Goal: Task Accomplishment & Management: Use online tool/utility

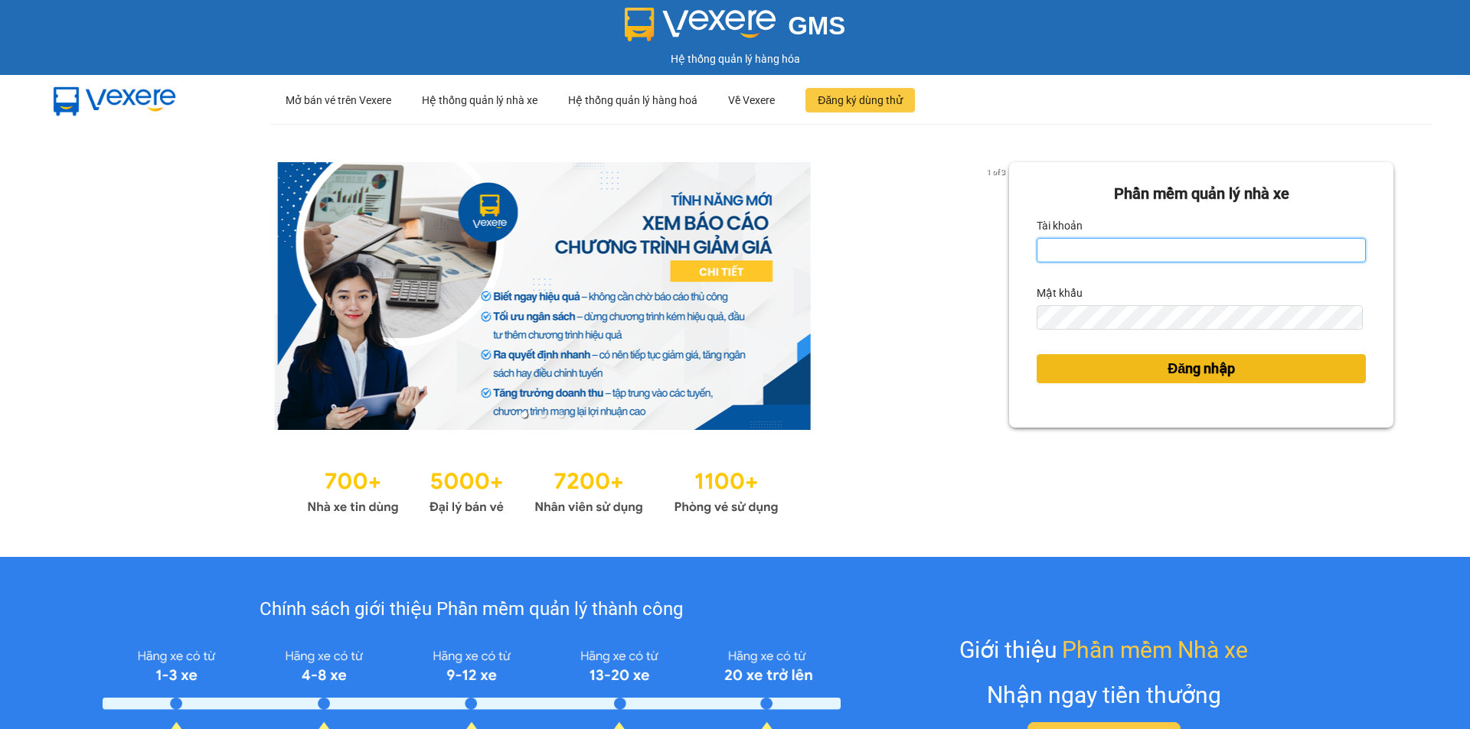
type input "thuhien.khanhphong"
click at [1201, 364] on span "Đăng nhập" at bounding box center [1200, 368] width 67 height 21
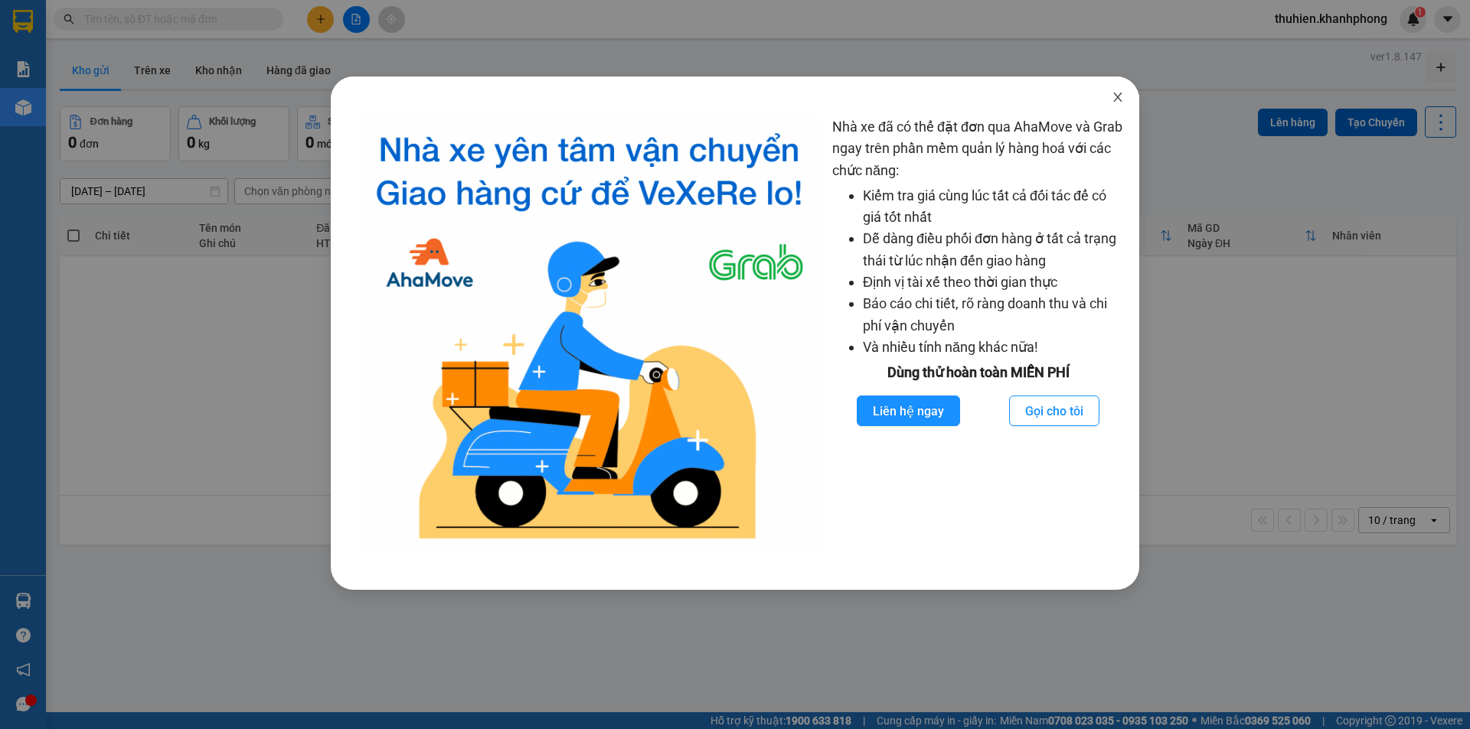
click at [1115, 101] on icon "close" at bounding box center [1117, 97] width 8 height 9
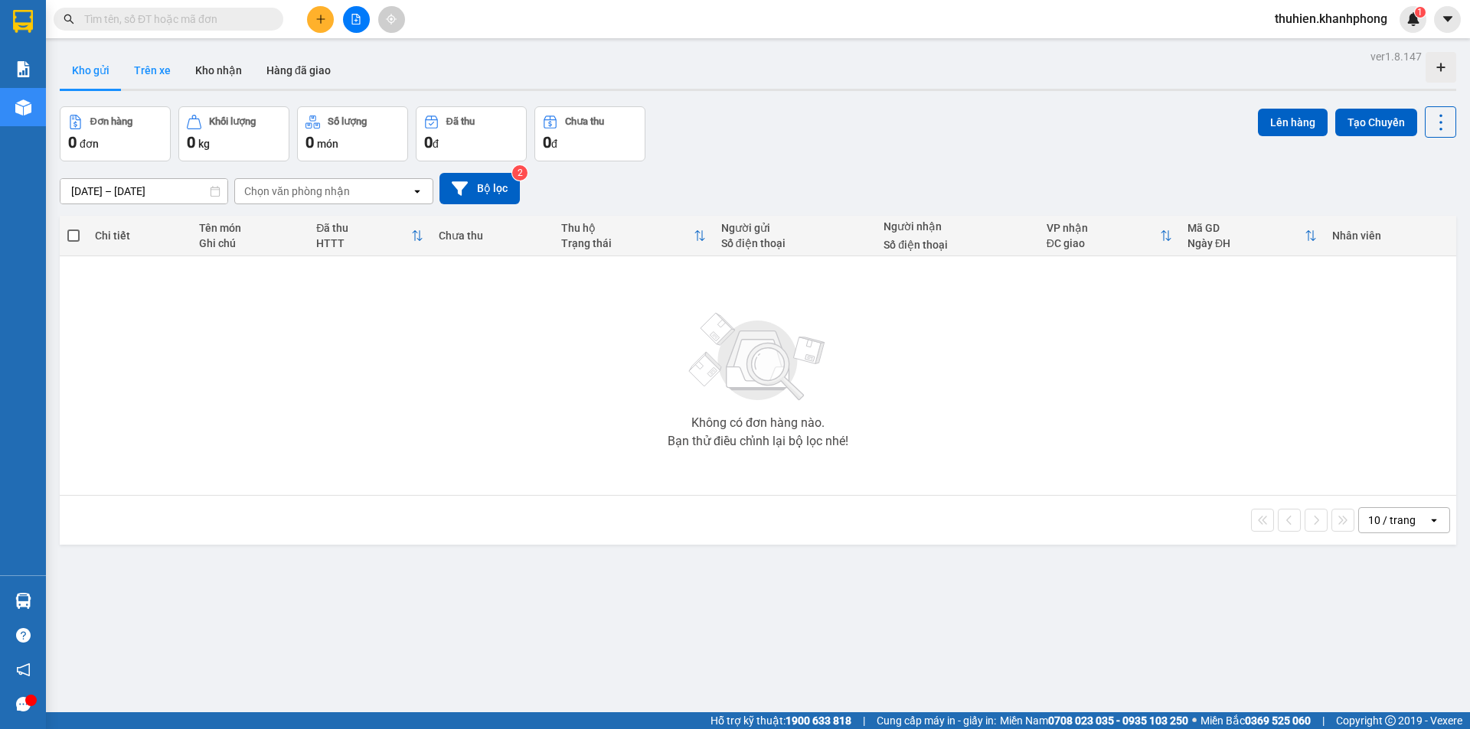
click at [157, 73] on button "Trên xe" at bounding box center [152, 70] width 61 height 37
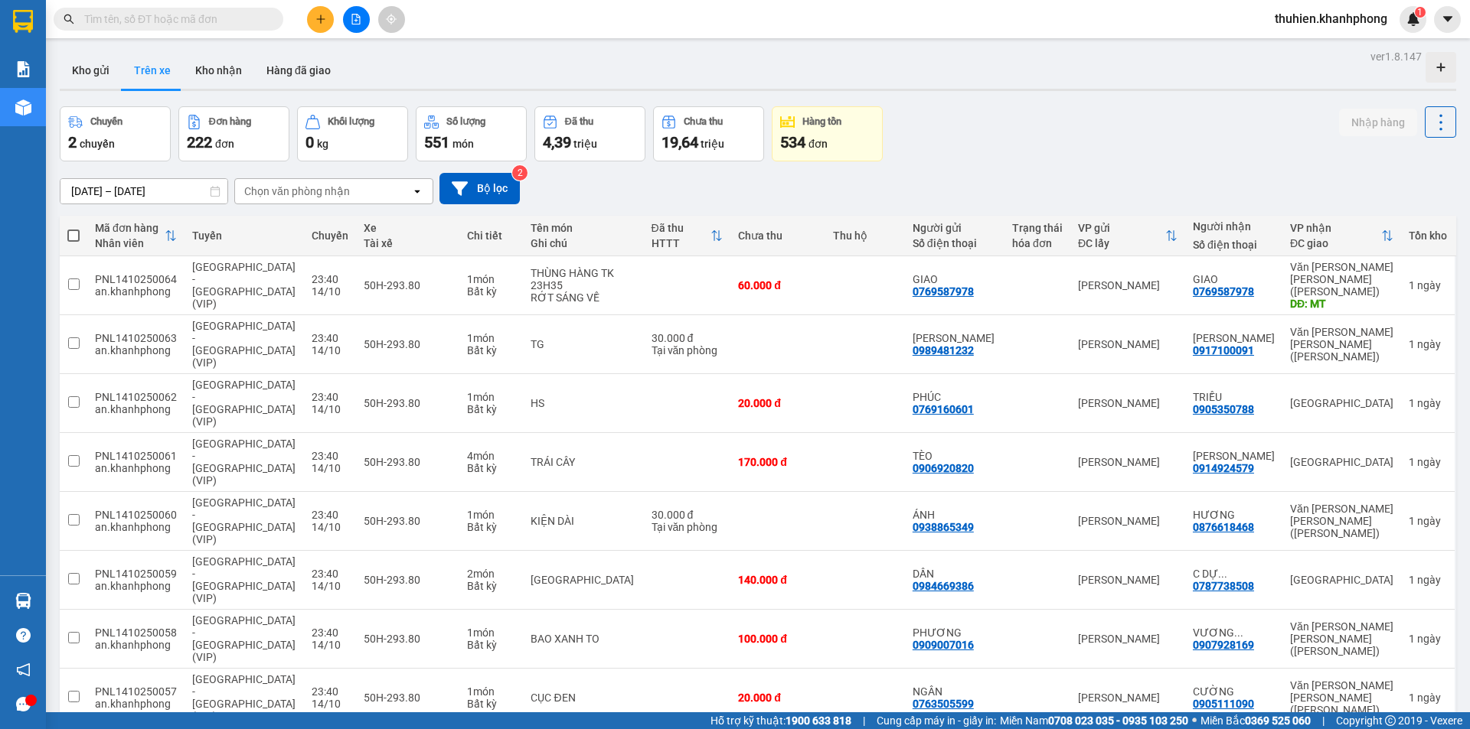
click at [312, 194] on div "Chọn văn phòng nhận" at bounding box center [297, 191] width 106 height 15
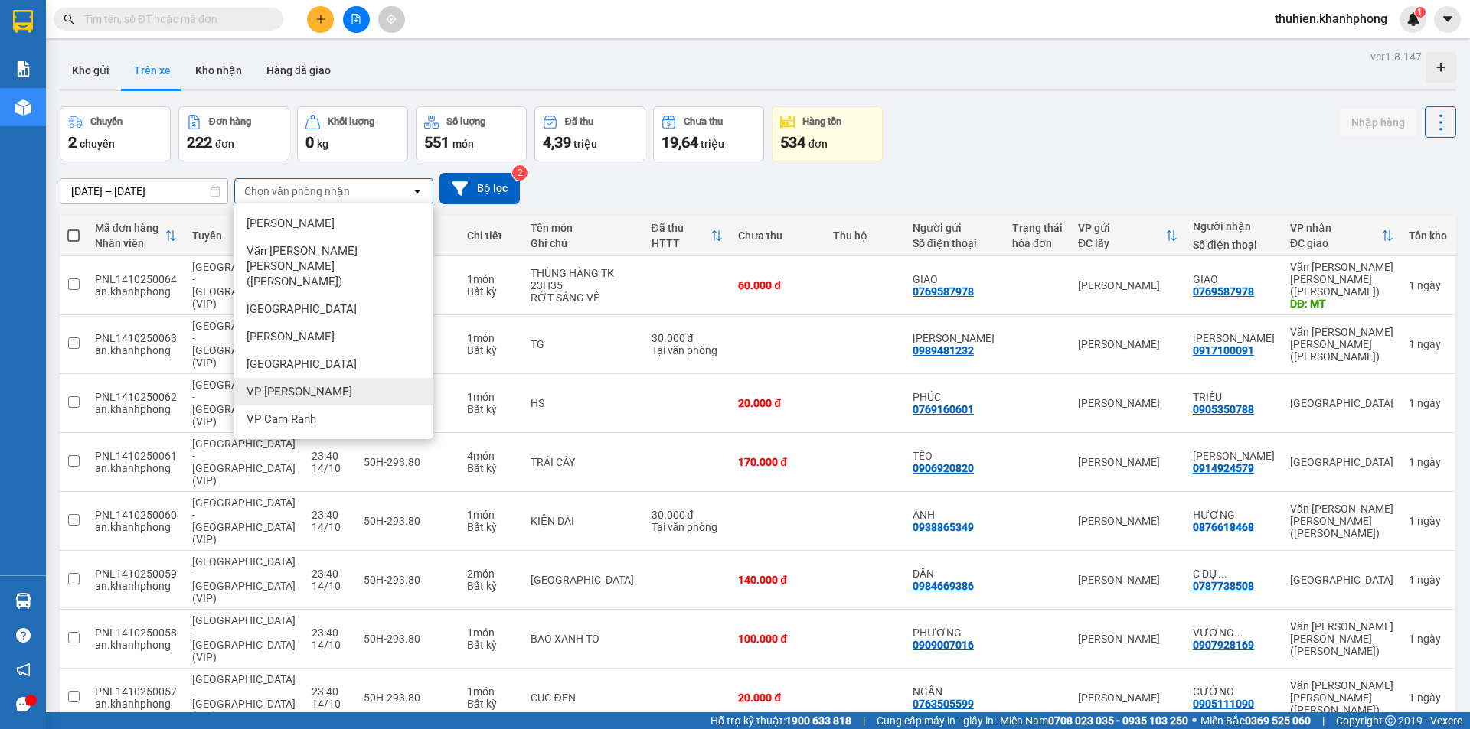
click at [316, 378] on div "VP [PERSON_NAME]" at bounding box center [333, 392] width 199 height 28
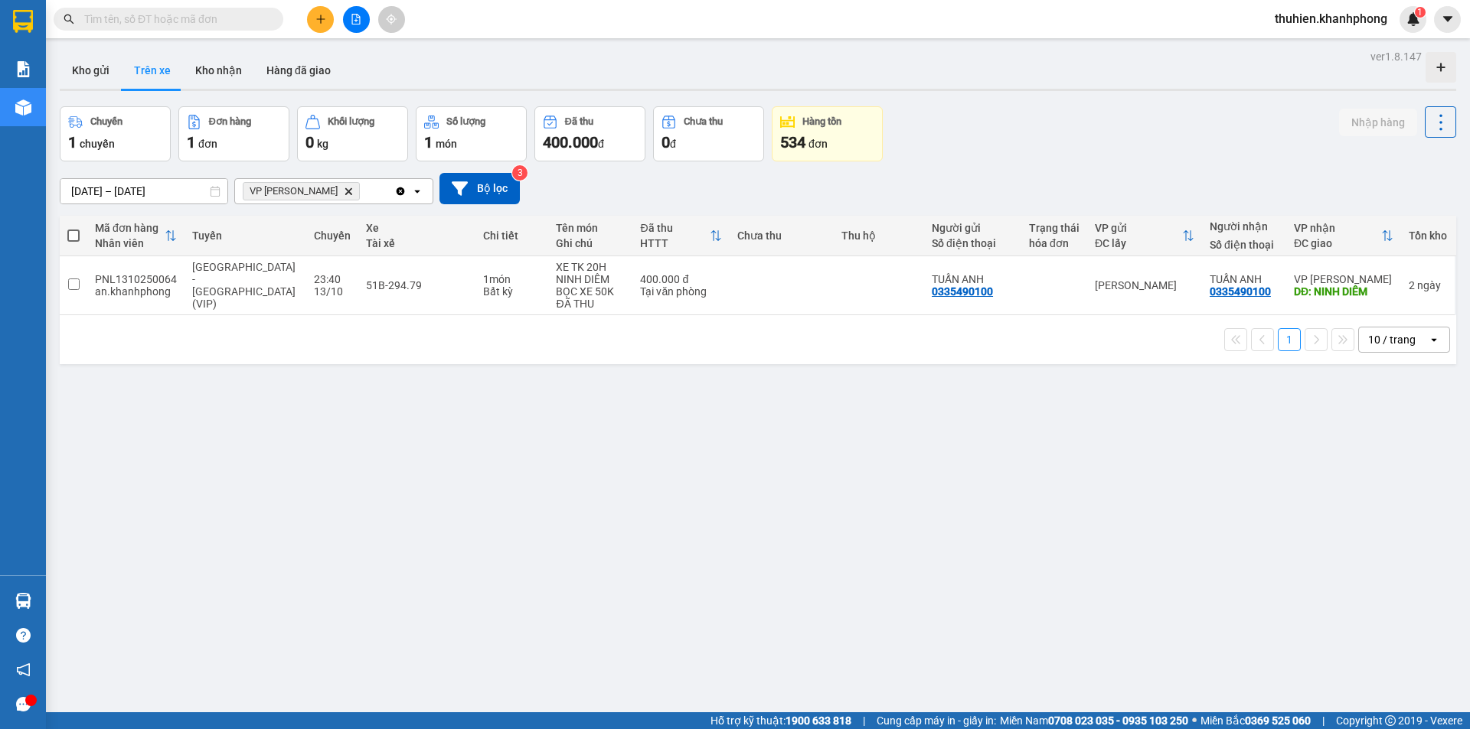
click at [345, 191] on icon "VP Ninh Hòa, close by backspace" at bounding box center [348, 191] width 7 height 7
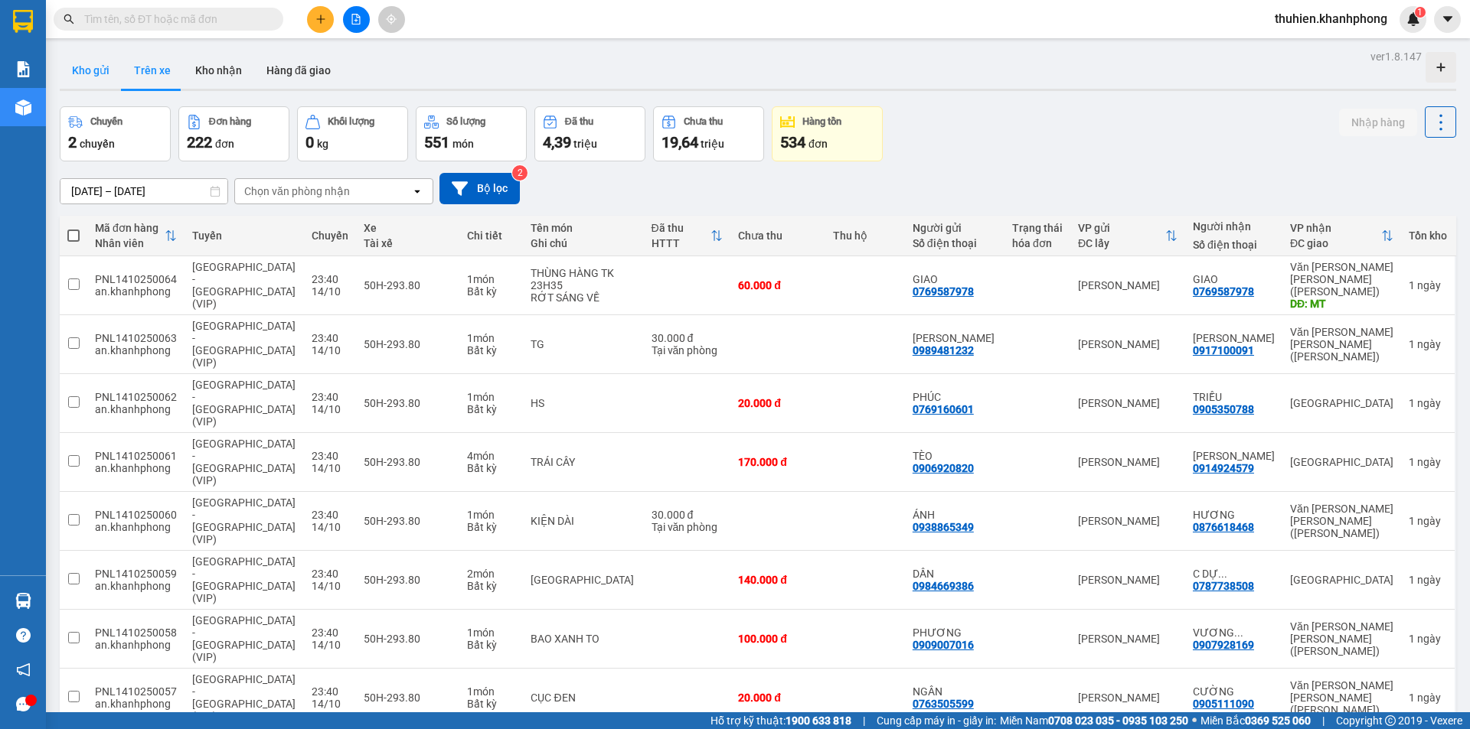
click at [93, 72] on button "Kho gửi" at bounding box center [91, 70] width 62 height 37
